Goal: Use online tool/utility: Utilize a website feature to perform a specific function

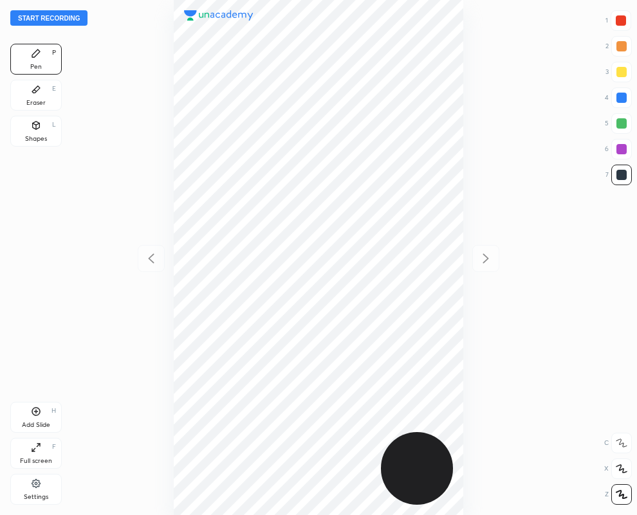
scroll to position [515, 431]
click at [622, 145] on div at bounding box center [621, 149] width 10 height 10
click at [41, 132] on div "Shapes L" at bounding box center [35, 131] width 51 height 31
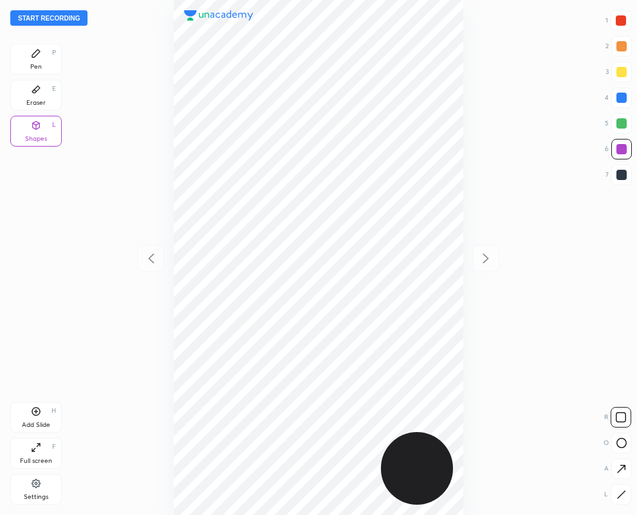
drag, startPoint x: 622, startPoint y: 493, endPoint x: 593, endPoint y: 487, distance: 29.5
click at [622, 493] on icon at bounding box center [621, 495] width 10 height 10
drag, startPoint x: 617, startPoint y: 172, endPoint x: 475, endPoint y: 156, distance: 143.6
click at [608, 168] on div "7" at bounding box center [618, 175] width 26 height 21
click at [619, 175] on div at bounding box center [621, 175] width 10 height 10
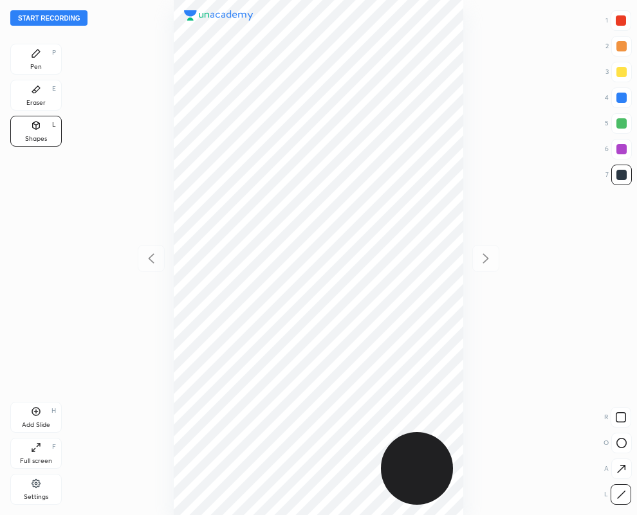
click at [620, 96] on div at bounding box center [621, 98] width 10 height 10
click at [44, 60] on div "Pen P" at bounding box center [35, 59] width 51 height 31
drag, startPoint x: 621, startPoint y: 172, endPoint x: 586, endPoint y: 182, distance: 36.8
click at [621, 174] on div at bounding box center [621, 175] width 10 height 10
click at [24, 95] on div "Eraser E" at bounding box center [35, 95] width 51 height 31
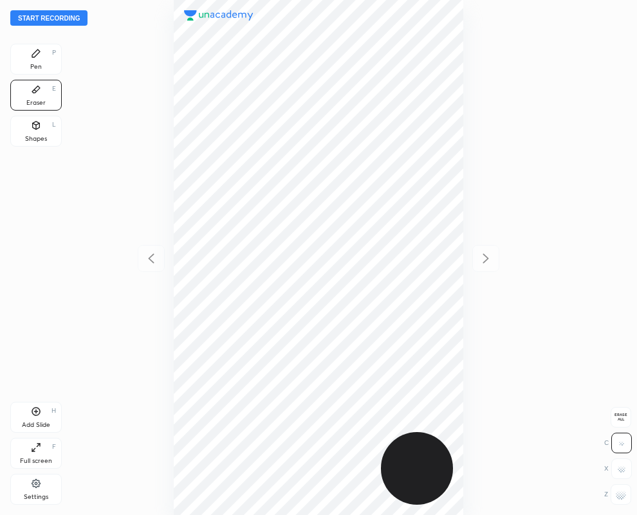
drag, startPoint x: 33, startPoint y: 61, endPoint x: 104, endPoint y: 78, distance: 72.7
click at [33, 60] on div "Pen P" at bounding box center [35, 59] width 51 height 31
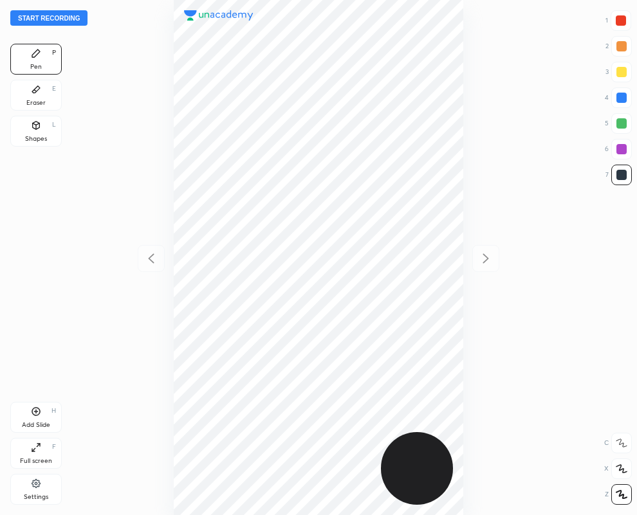
click at [620, 21] on div at bounding box center [620, 20] width 10 height 10
click at [33, 93] on icon at bounding box center [36, 89] width 8 height 7
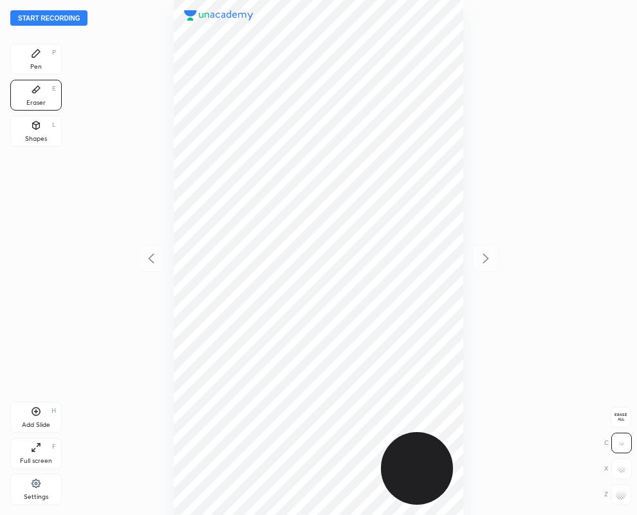
click at [623, 500] on div at bounding box center [620, 494] width 21 height 21
click at [36, 55] on icon at bounding box center [36, 54] width 8 height 8
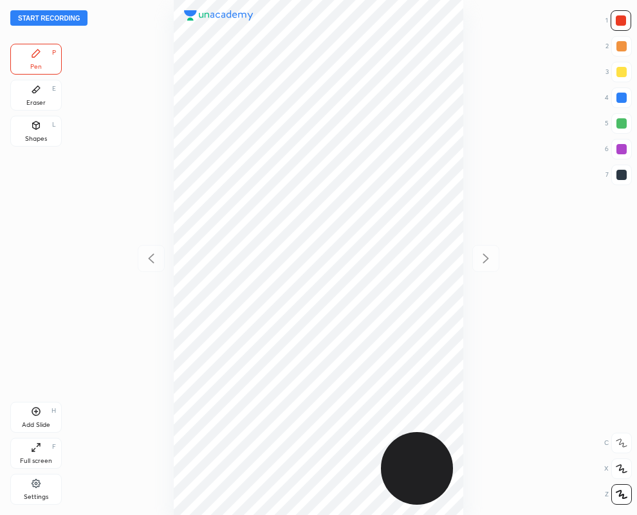
click at [620, 100] on div at bounding box center [621, 98] width 10 height 10
click at [41, 91] on div "Eraser E" at bounding box center [35, 95] width 51 height 31
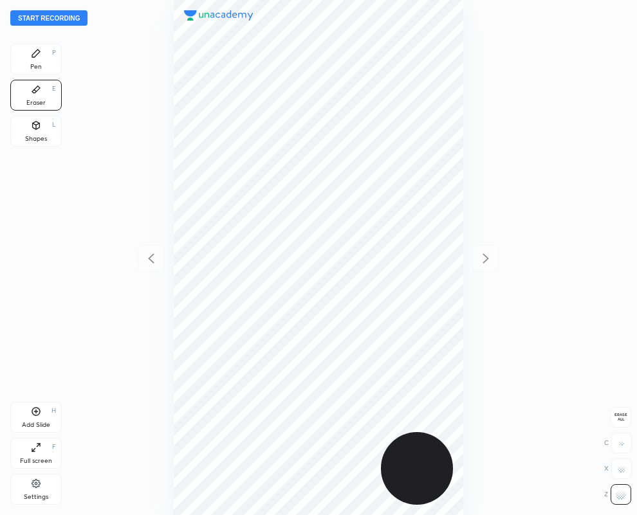
click at [23, 87] on div "Eraser E" at bounding box center [35, 95] width 51 height 31
click at [623, 435] on div at bounding box center [621, 443] width 21 height 21
click at [41, 53] on icon at bounding box center [36, 53] width 10 height 10
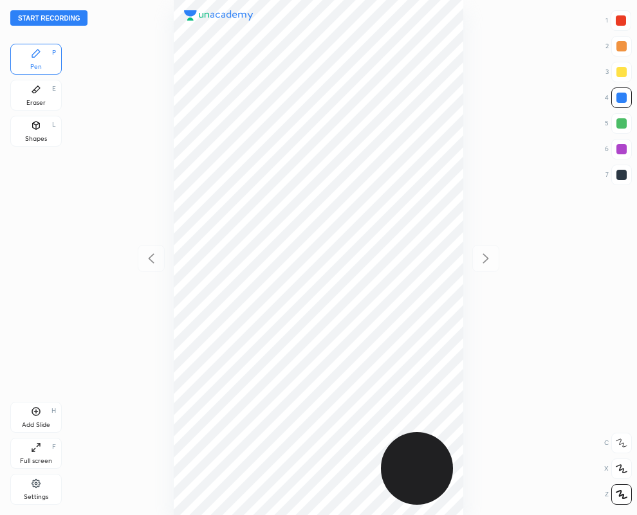
click at [623, 172] on div at bounding box center [621, 175] width 10 height 10
drag, startPoint x: 32, startPoint y: 90, endPoint x: 96, endPoint y: 174, distance: 105.5
click at [32, 91] on icon at bounding box center [36, 89] width 10 height 10
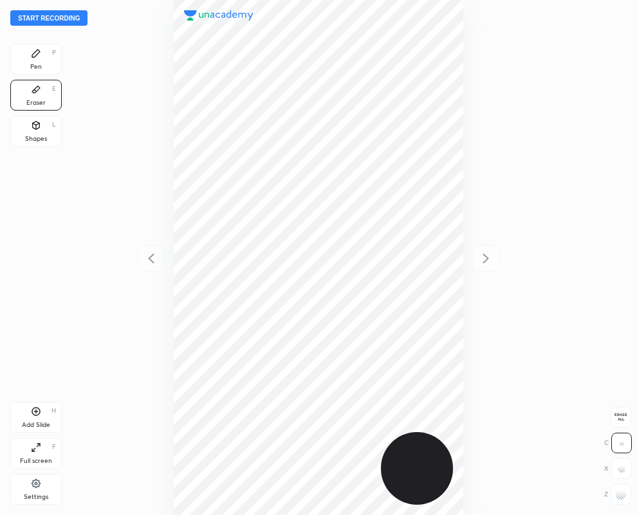
click at [44, 60] on div "Pen P" at bounding box center [35, 59] width 51 height 31
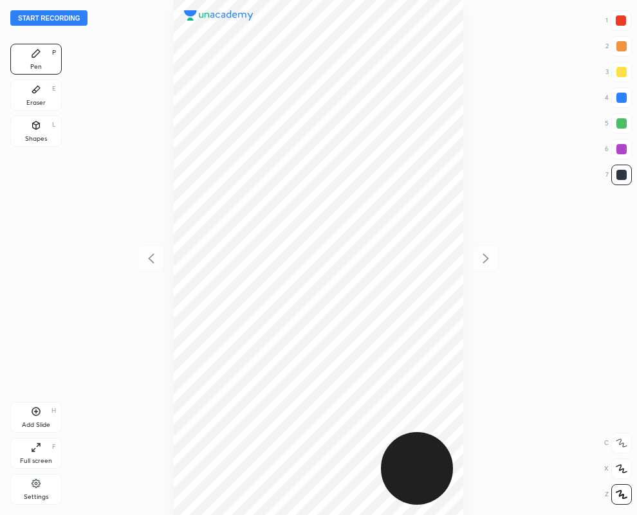
click at [42, 88] on div "Eraser E" at bounding box center [35, 95] width 51 height 31
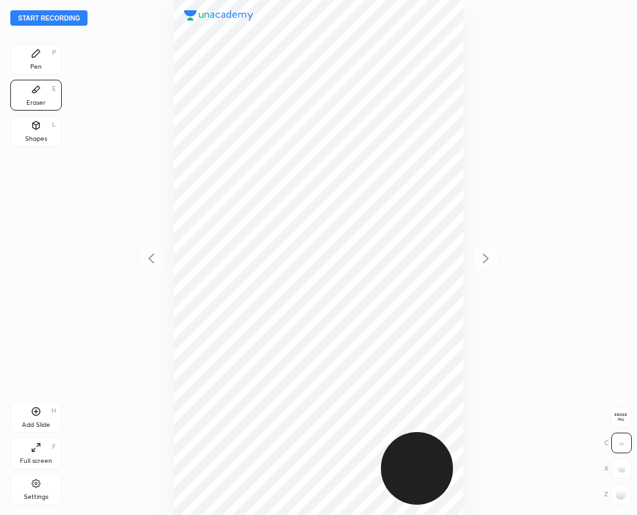
click at [40, 60] on div "Pen P" at bounding box center [35, 59] width 51 height 31
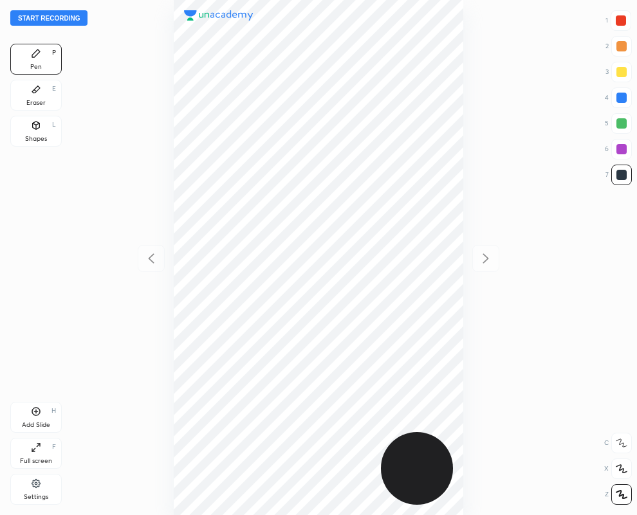
click at [37, 96] on div "Eraser E" at bounding box center [35, 95] width 51 height 31
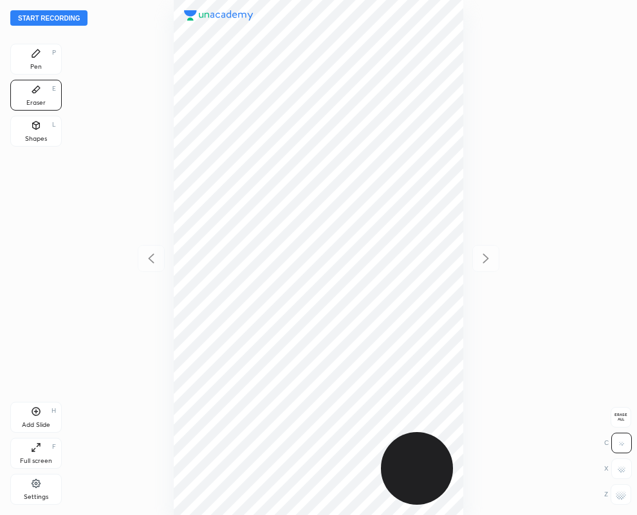
click at [41, 65] on div "Pen" at bounding box center [36, 67] width 12 height 6
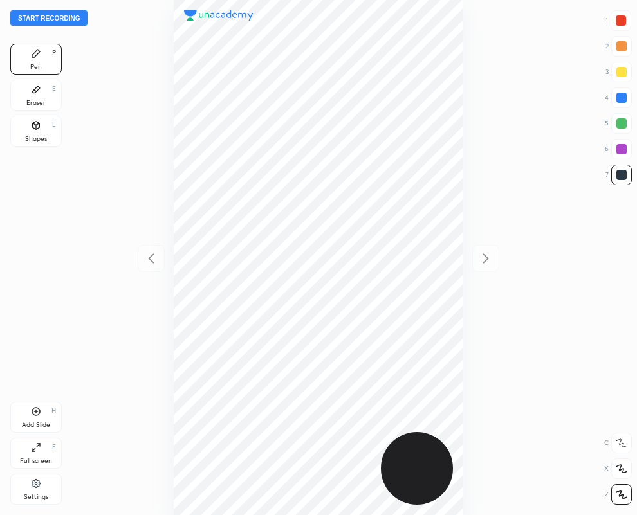
drag, startPoint x: 622, startPoint y: 95, endPoint x: 613, endPoint y: 104, distance: 12.8
click at [622, 97] on div at bounding box center [621, 98] width 10 height 10
drag, startPoint x: 627, startPoint y: 21, endPoint x: 595, endPoint y: 37, distance: 35.7
click at [627, 23] on div at bounding box center [620, 20] width 21 height 21
drag, startPoint x: 39, startPoint y: 422, endPoint x: 28, endPoint y: 422, distance: 10.3
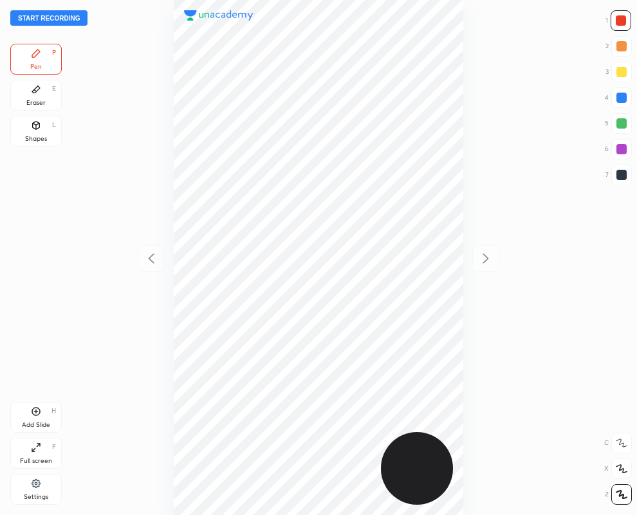
click at [31, 422] on div "Add Slide" at bounding box center [36, 425] width 28 height 6
drag, startPoint x: 619, startPoint y: 179, endPoint x: 550, endPoint y: 152, distance: 73.7
click at [619, 178] on div at bounding box center [621, 175] width 10 height 10
drag, startPoint x: 623, startPoint y: 17, endPoint x: 615, endPoint y: 21, distance: 9.2
click at [624, 19] on div at bounding box center [620, 20] width 10 height 10
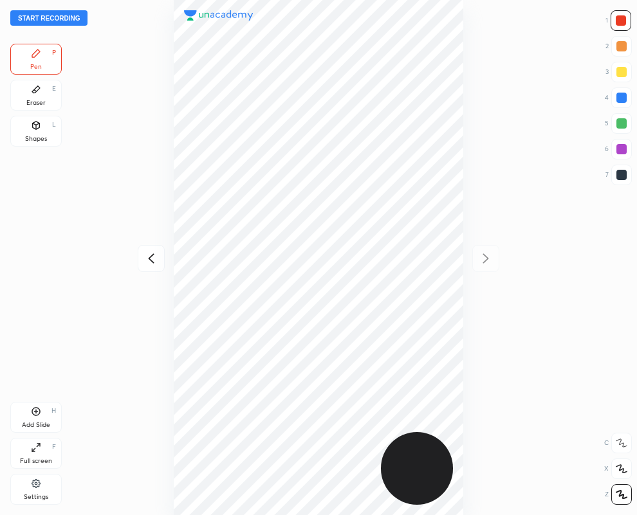
drag, startPoint x: 623, startPoint y: 175, endPoint x: 508, endPoint y: 174, distance: 115.1
click at [622, 176] on div at bounding box center [621, 175] width 10 height 10
click at [149, 262] on icon at bounding box center [150, 258] width 15 height 15
click at [484, 256] on icon at bounding box center [485, 258] width 15 height 15
click at [625, 100] on div at bounding box center [621, 98] width 10 height 10
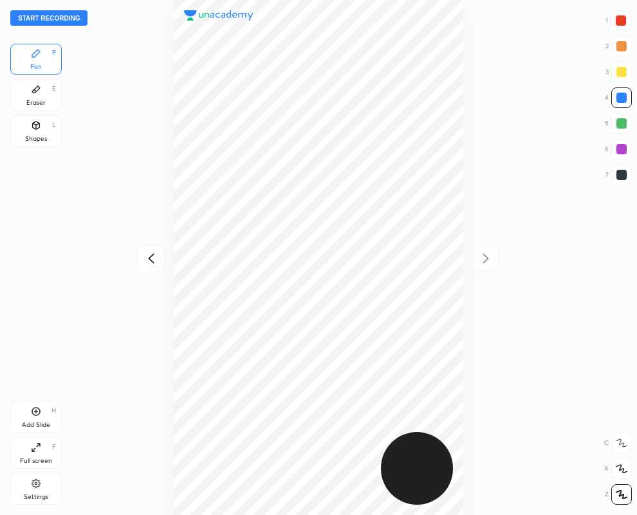
drag, startPoint x: 623, startPoint y: 21, endPoint x: 503, endPoint y: 76, distance: 131.8
click at [622, 23] on div at bounding box center [620, 20] width 10 height 10
drag, startPoint x: 626, startPoint y: 152, endPoint x: 613, endPoint y: 159, distance: 14.1
click at [624, 153] on div at bounding box center [621, 149] width 10 height 10
click at [149, 258] on icon at bounding box center [151, 258] width 6 height 10
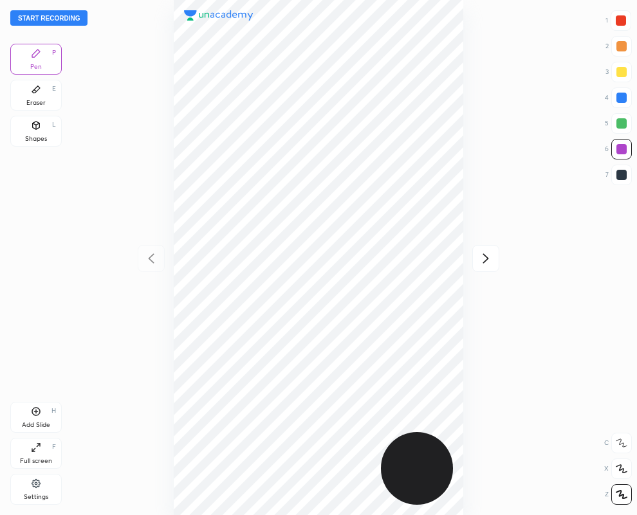
click at [54, 15] on button "Start recording" at bounding box center [48, 17] width 77 height 15
click at [485, 257] on icon at bounding box center [486, 258] width 6 height 10
click at [57, 17] on button "End recording" at bounding box center [45, 17] width 71 height 15
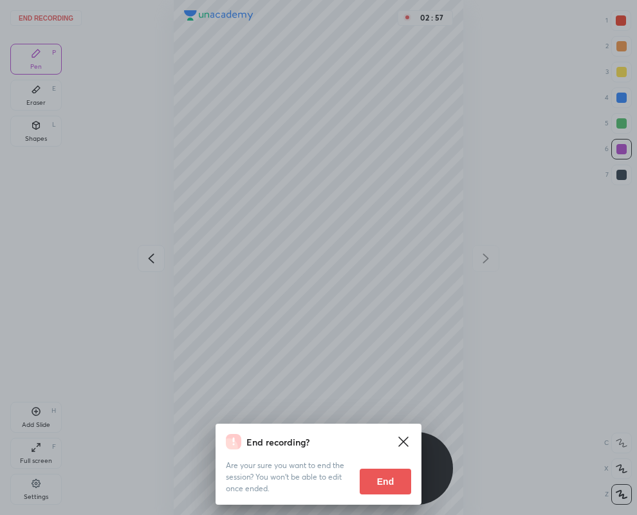
click at [394, 478] on button "End" at bounding box center [384, 482] width 51 height 26
